Goal: Task Accomplishment & Management: Use online tool/utility

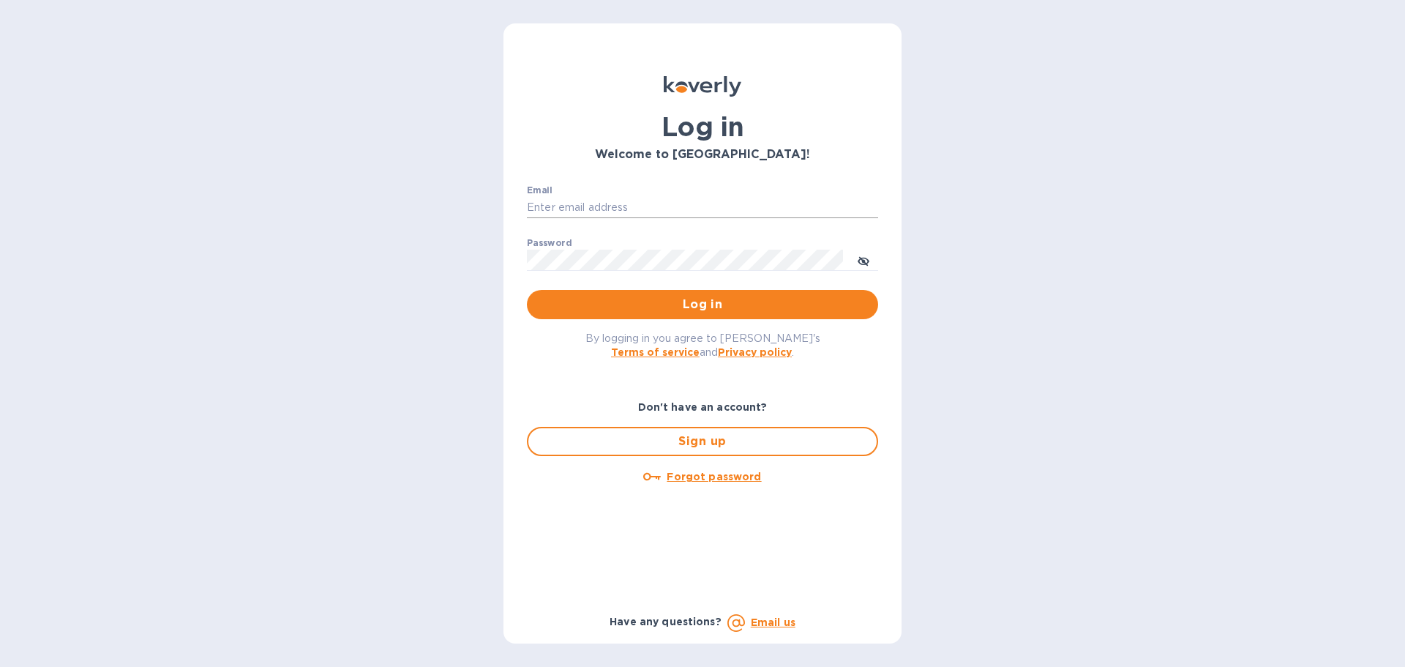
click at [590, 202] on input "Email" at bounding box center [702, 208] width 351 height 22
type input "jevans@roguemf.com"
click at [527, 290] on button "Log in" at bounding box center [702, 304] width 351 height 29
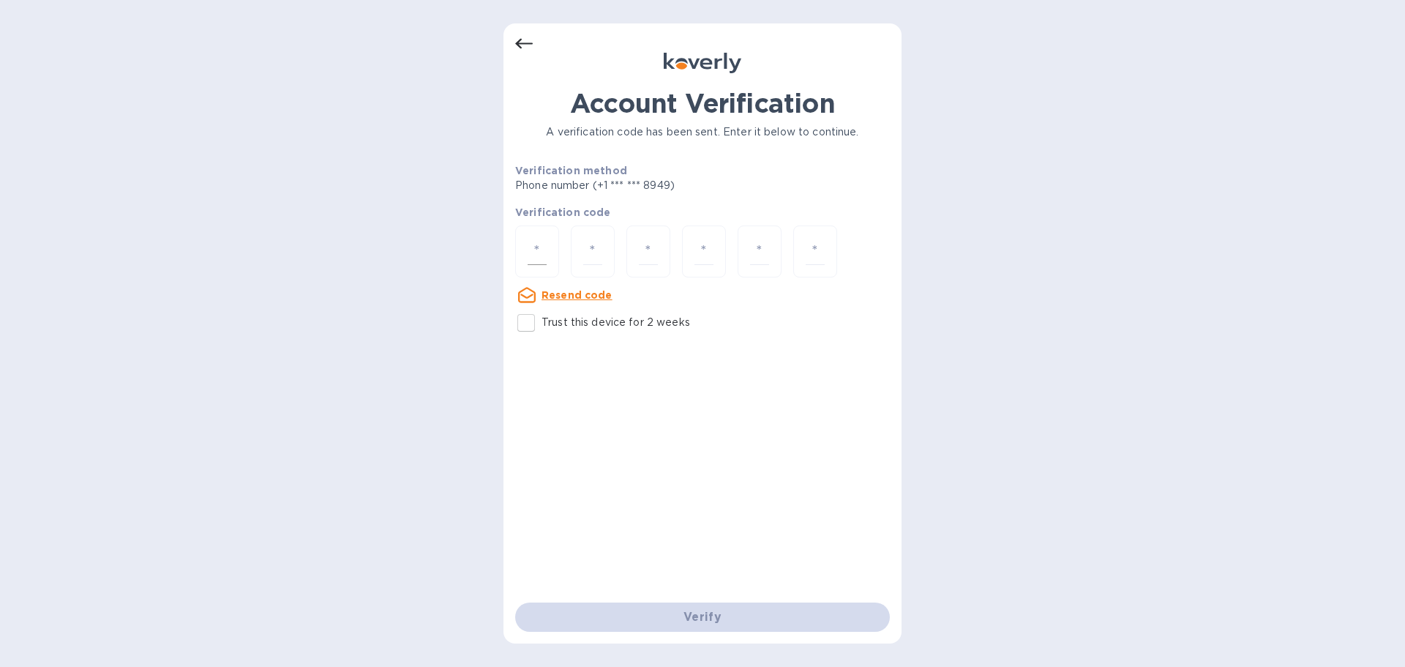
click at [541, 254] on input "number" at bounding box center [537, 251] width 19 height 27
type input "5"
type input "2"
type input "0"
type input "8"
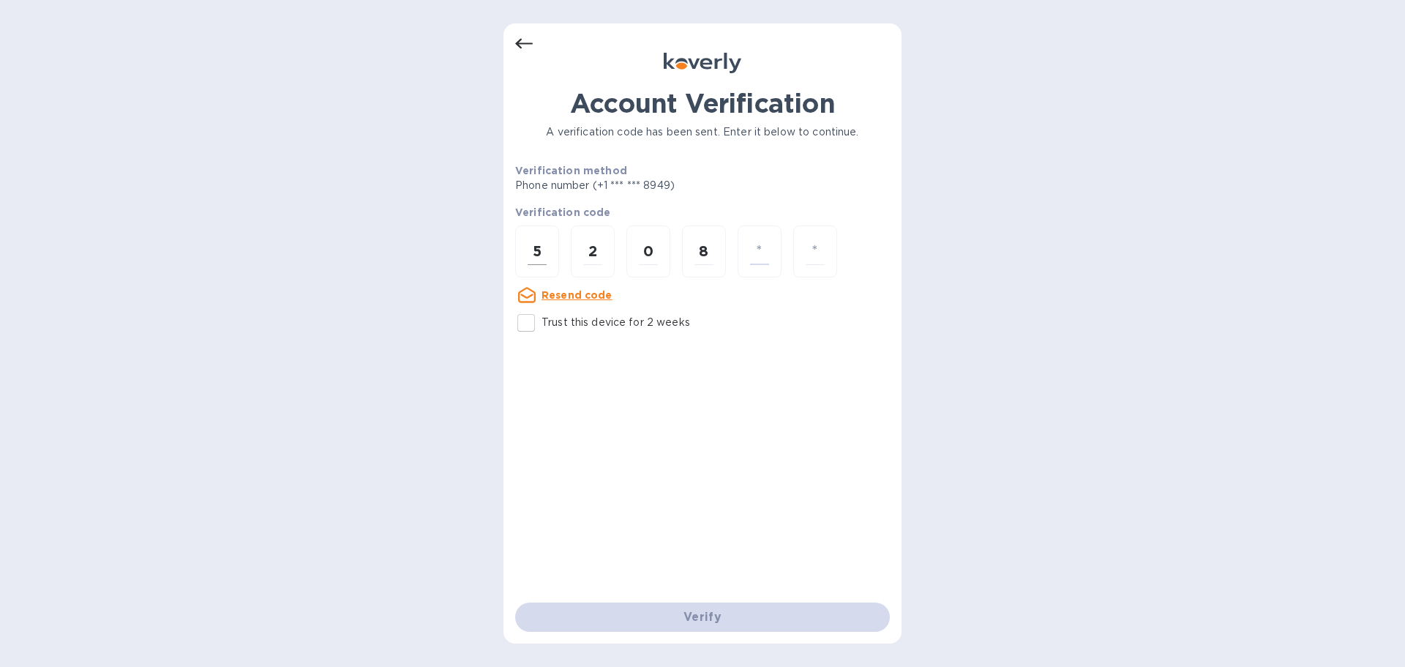
type input "3"
type input "6"
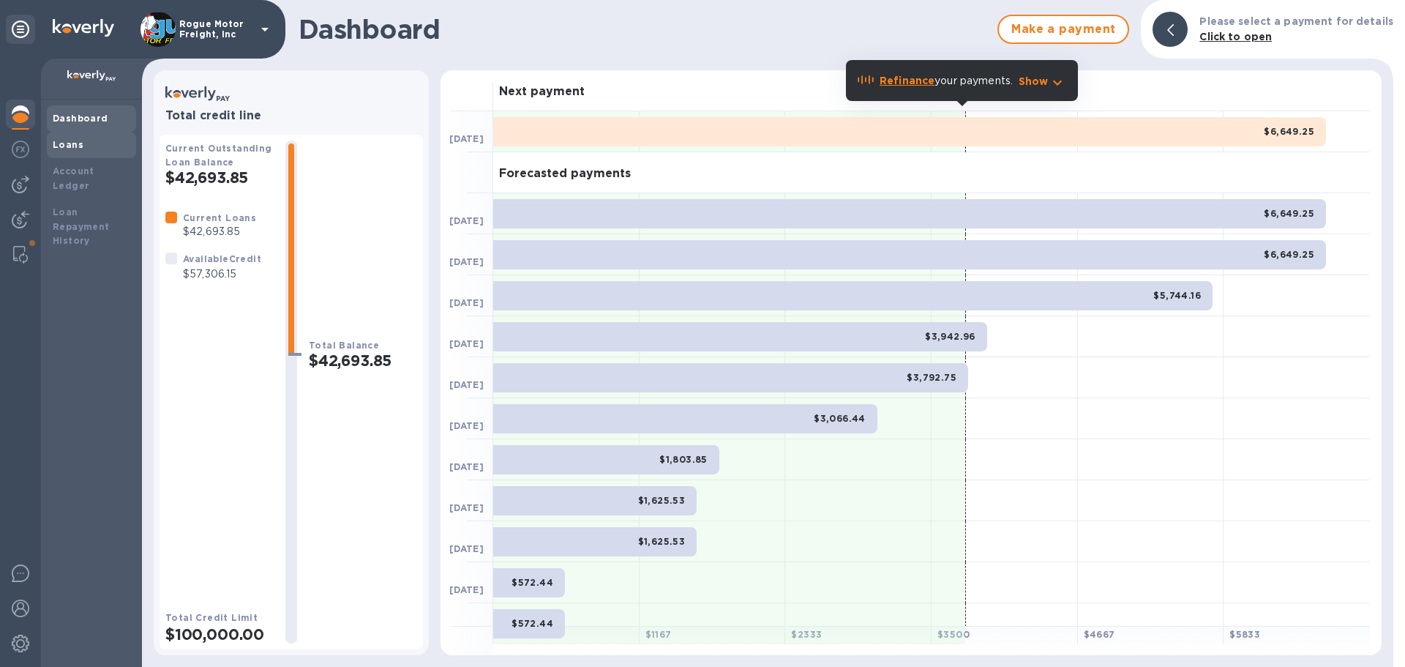
click at [79, 149] on b "Loans" at bounding box center [68, 144] width 31 height 11
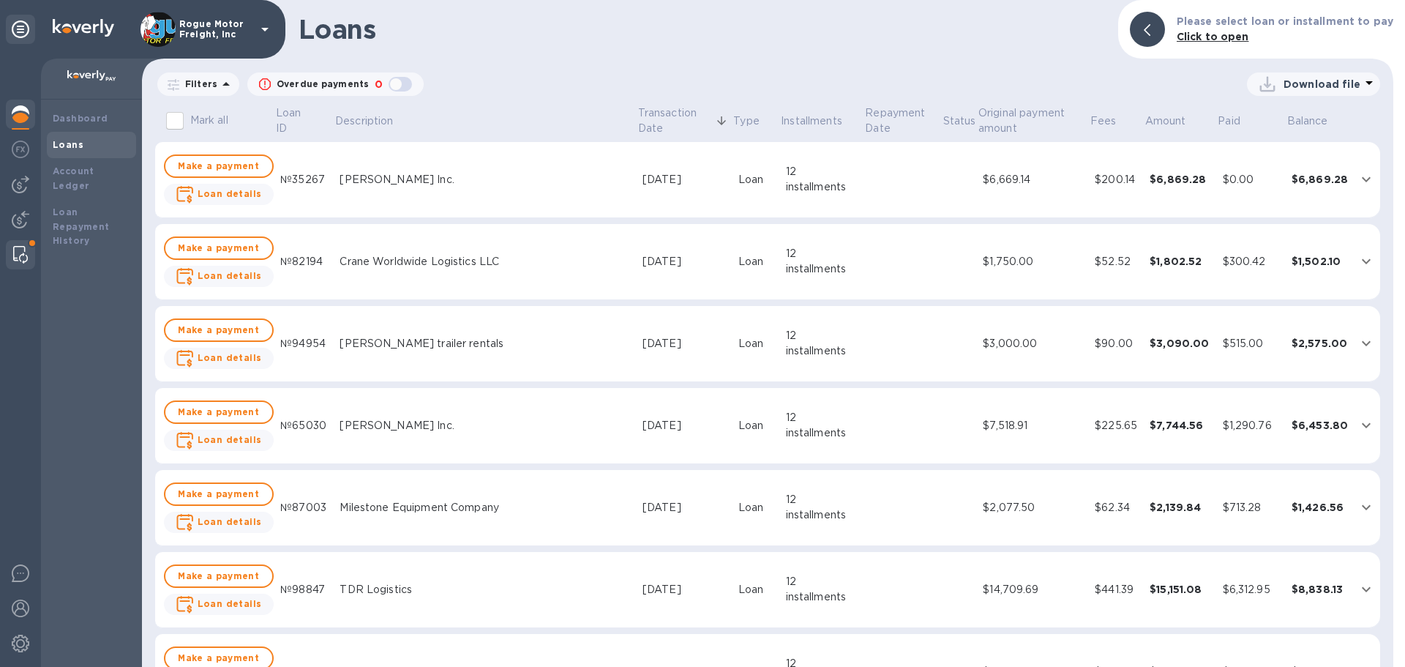
click at [12, 243] on div at bounding box center [20, 254] width 26 height 29
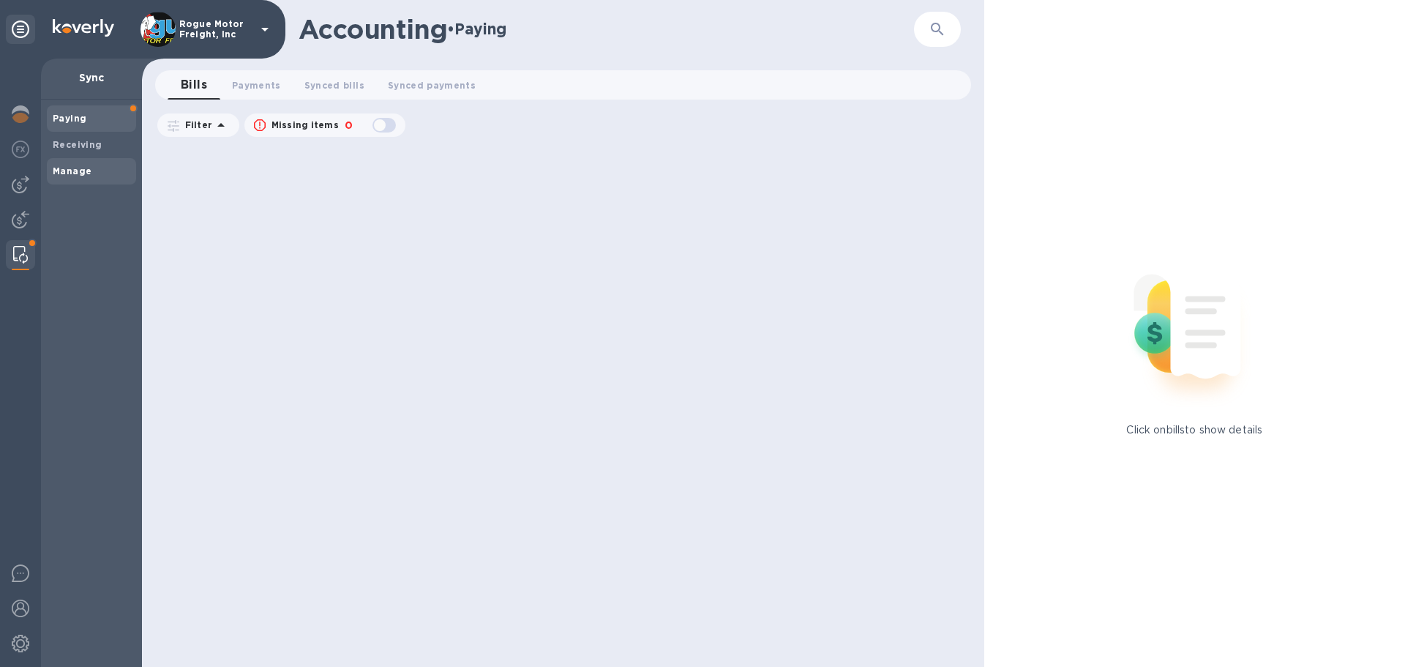
click at [89, 166] on span "Manage" at bounding box center [92, 171] width 78 height 15
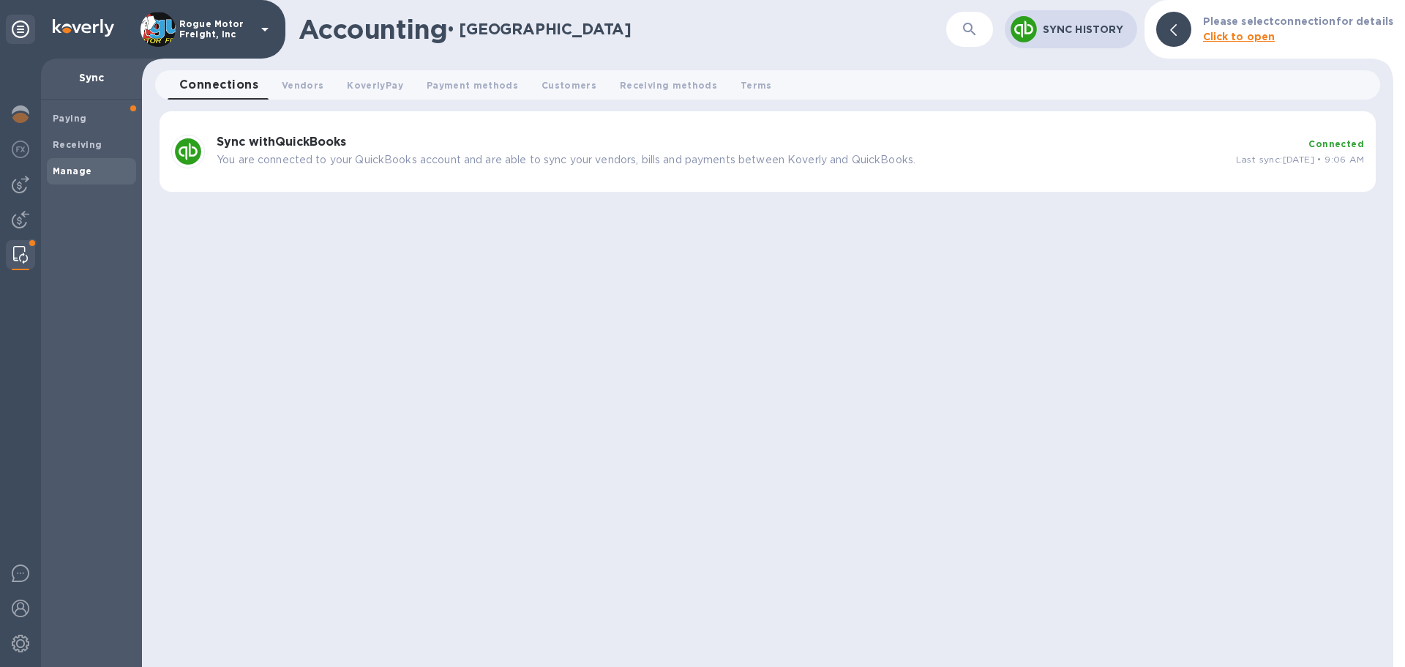
click at [590, 174] on div "Sync with QuickBooks You are connected to your QuickBooks account and are able …" at bounding box center [768, 151] width 1216 height 81
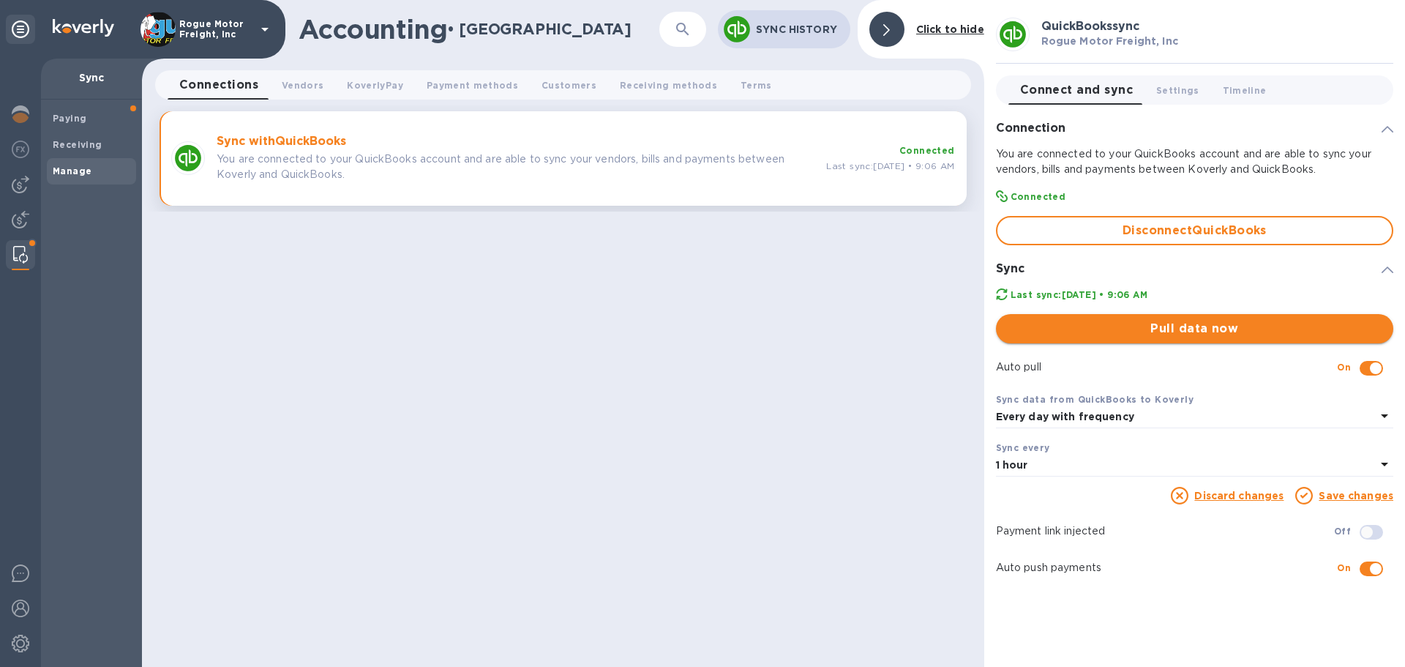
click at [1193, 329] on span "Pull data now" at bounding box center [1195, 329] width 374 height 18
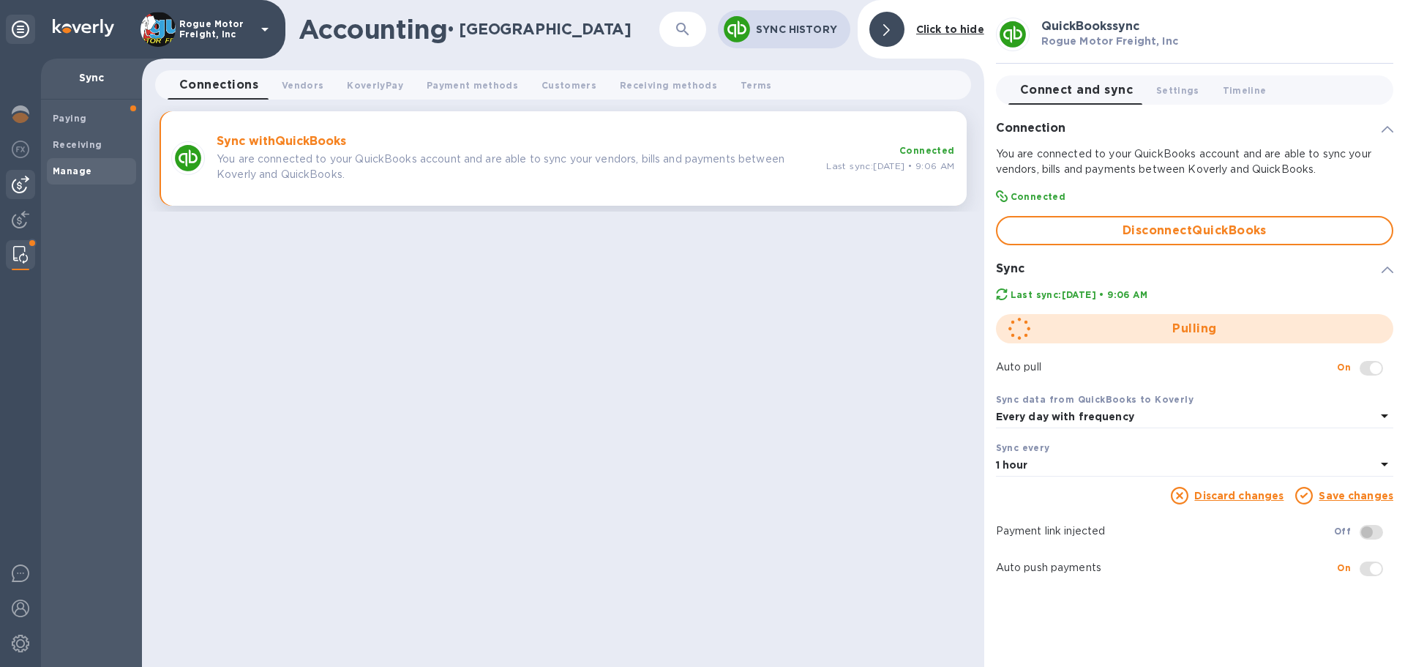
click at [19, 188] on img at bounding box center [21, 185] width 18 height 18
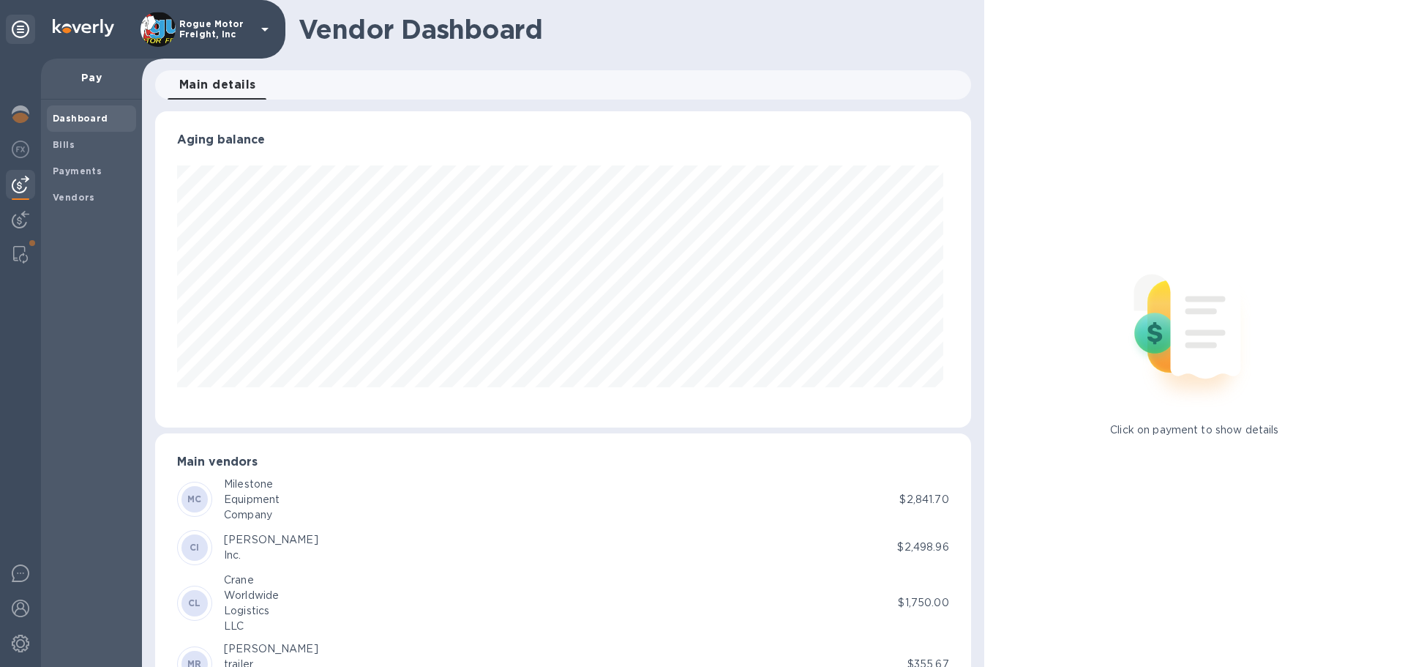
scroll to position [316, 809]
click at [16, 148] on img at bounding box center [21, 150] width 18 height 18
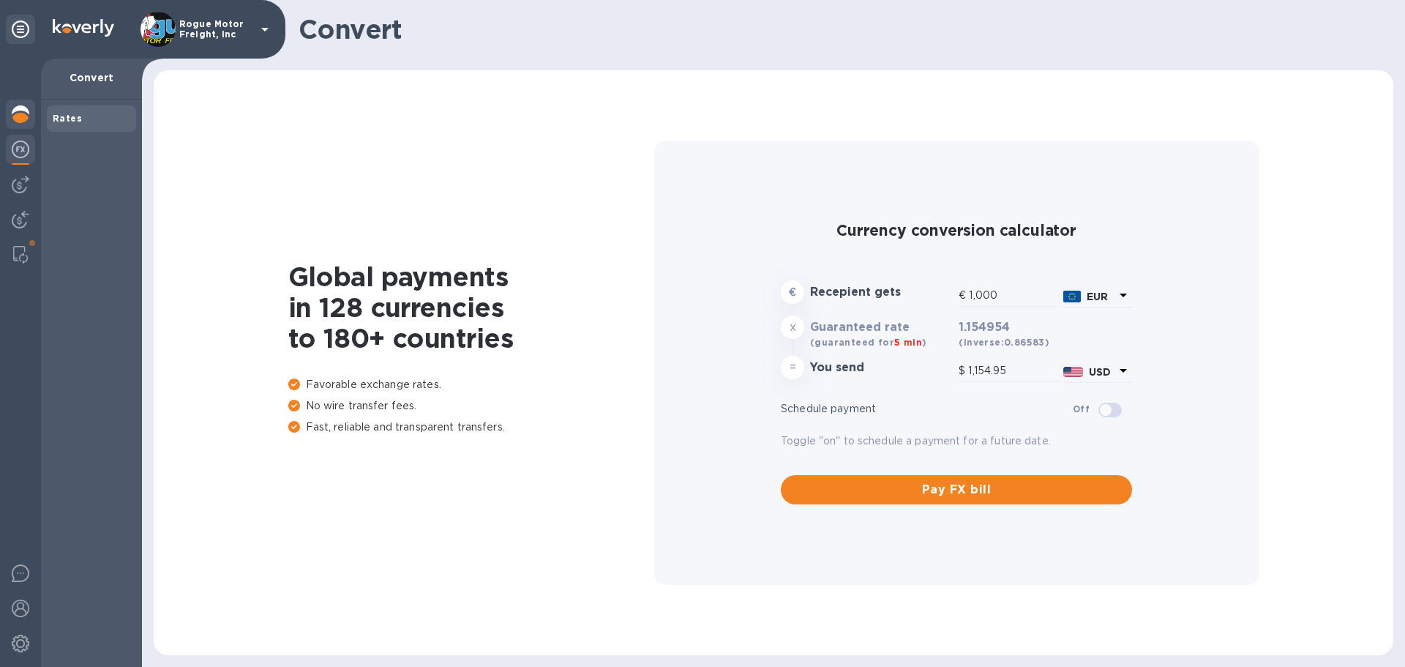
click at [17, 112] on img at bounding box center [21, 114] width 18 height 18
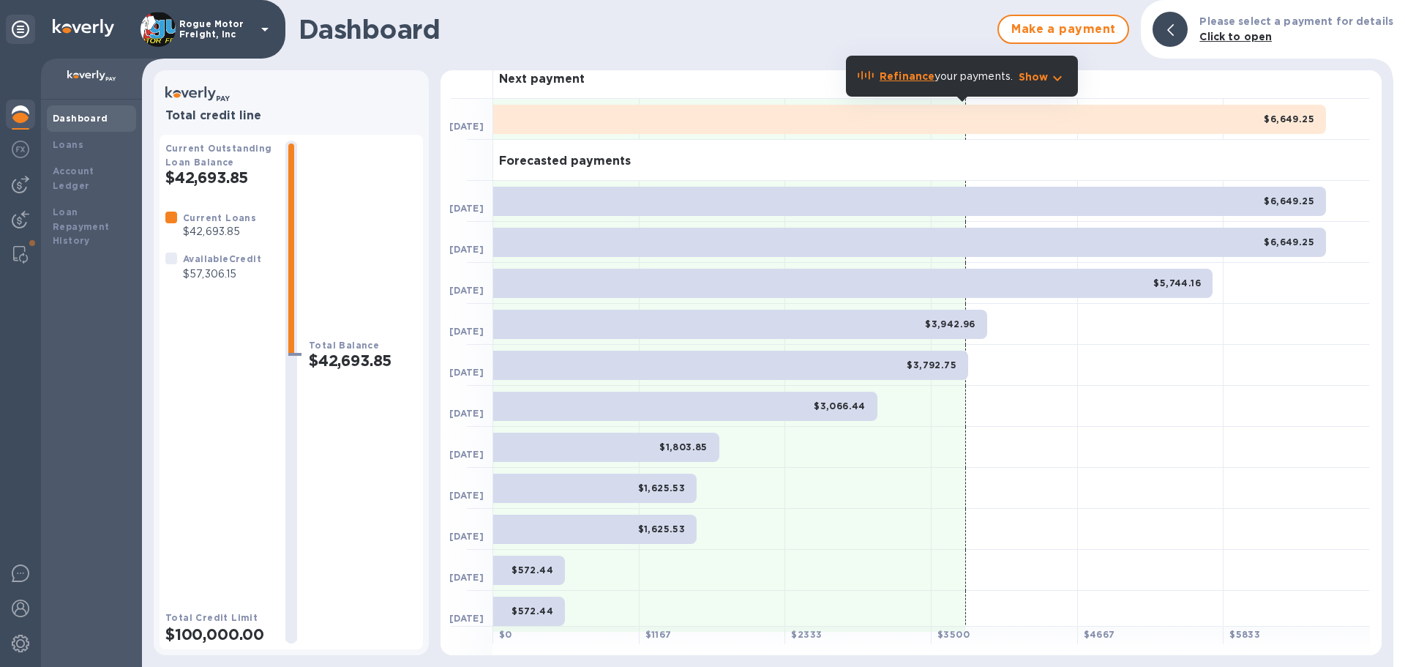
scroll to position [18, 0]
